Goal: Information Seeking & Learning: Learn about a topic

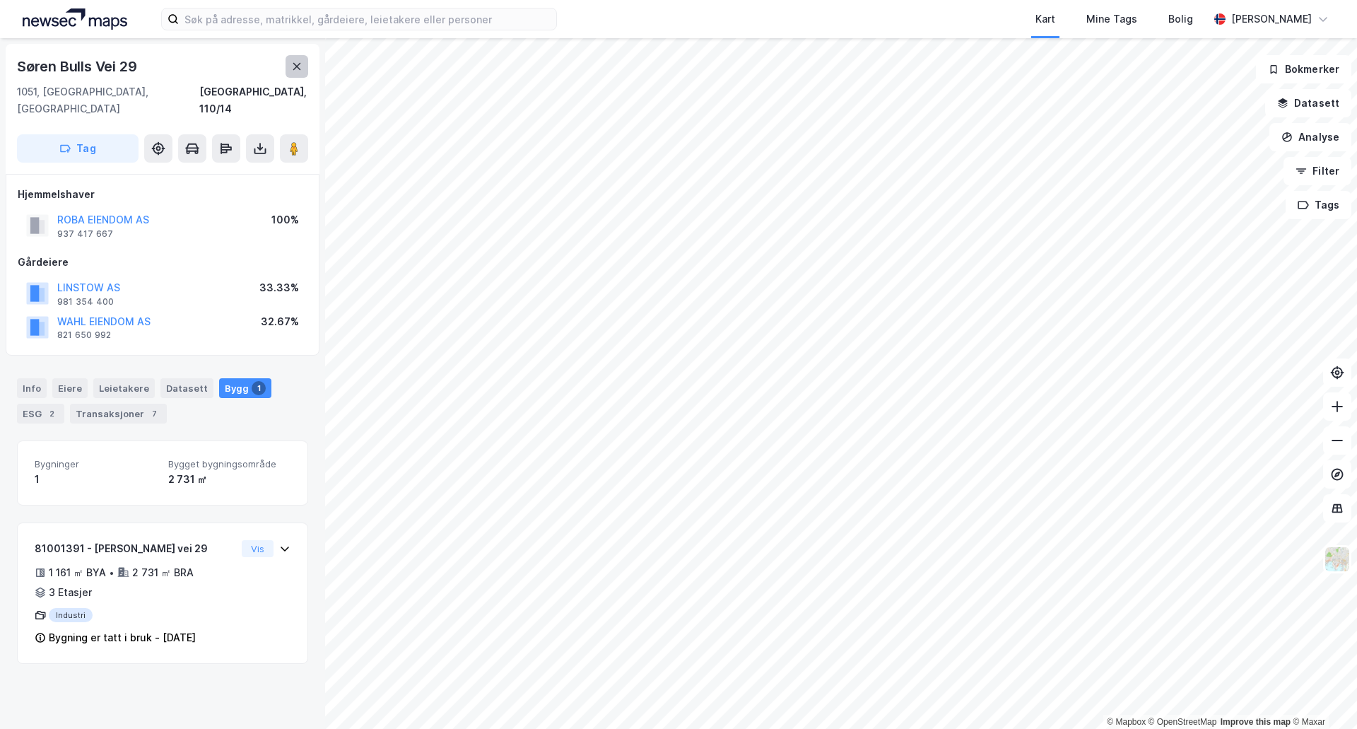
click at [289, 65] on button at bounding box center [296, 66] width 23 height 23
